Goal: Transaction & Acquisition: Subscribe to service/newsletter

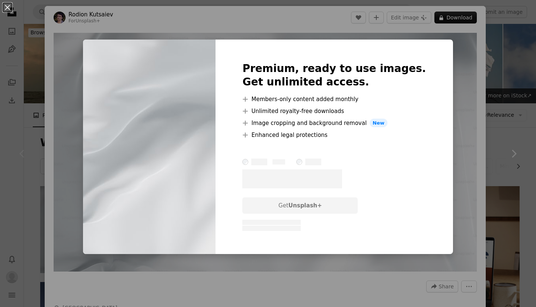
scroll to position [60, 0]
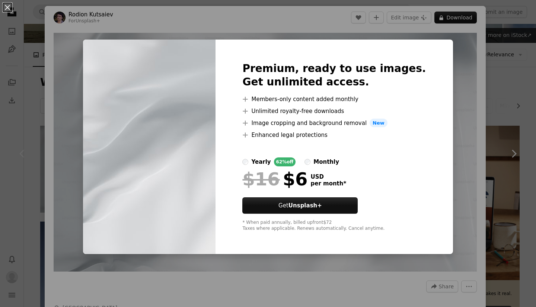
click at [326, 165] on label "monthly" at bounding box center [322, 161] width 35 height 9
click at [443, 242] on div "An X shape Premium, ready to use images. Get unlimited access. A plus sign Memb…" at bounding box center [268, 153] width 536 height 307
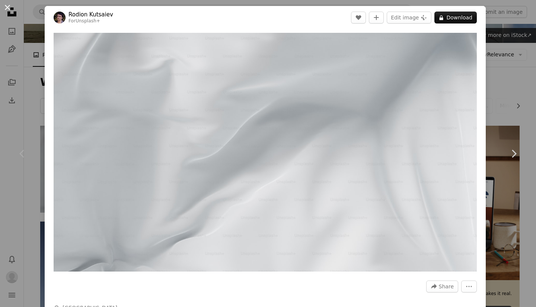
click at [10, 10] on button "An X shape" at bounding box center [7, 7] width 9 height 9
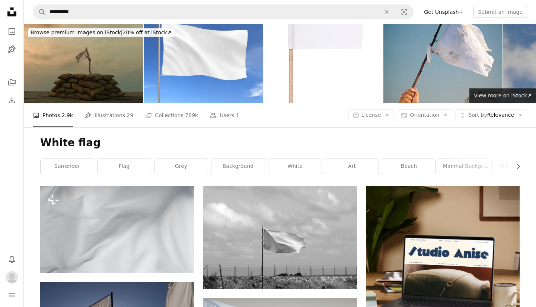
click at [70, 136] on h1 "White flag" at bounding box center [280, 142] width 480 height 13
copy div "White flag Chevron right"
